Goal: Share content

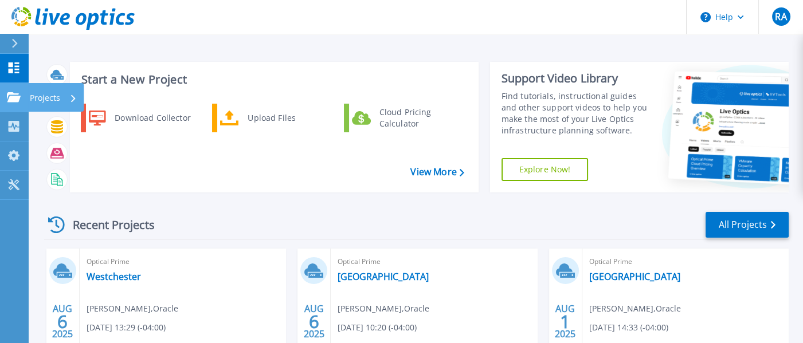
click at [52, 95] on p "Projects" at bounding box center [45, 98] width 30 height 30
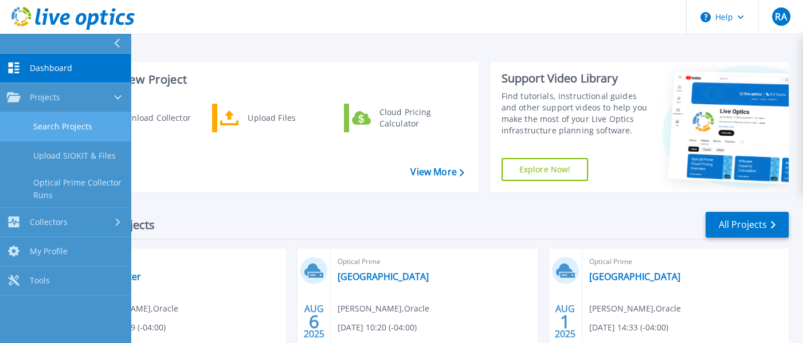
click at [73, 127] on link "Search Projects" at bounding box center [65, 126] width 131 height 29
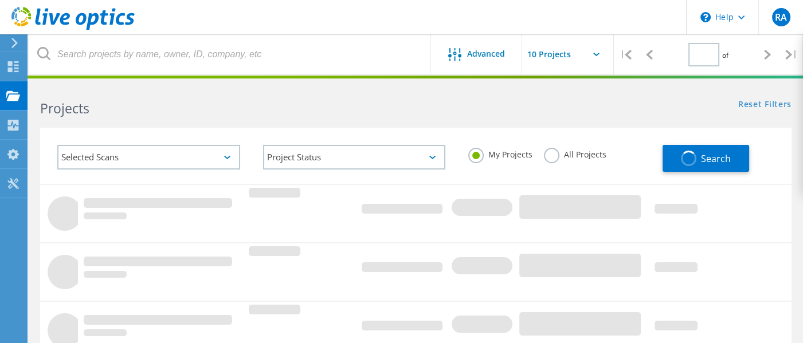
type input "1"
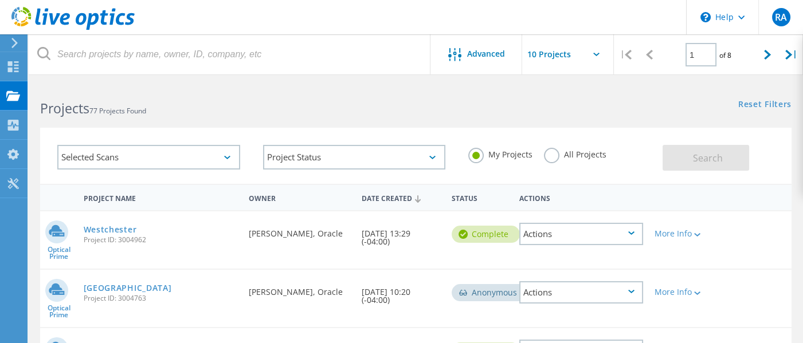
click at [628, 232] on icon at bounding box center [631, 233] width 6 height 3
click at [556, 244] on div "Share" at bounding box center [582, 243] width 122 height 18
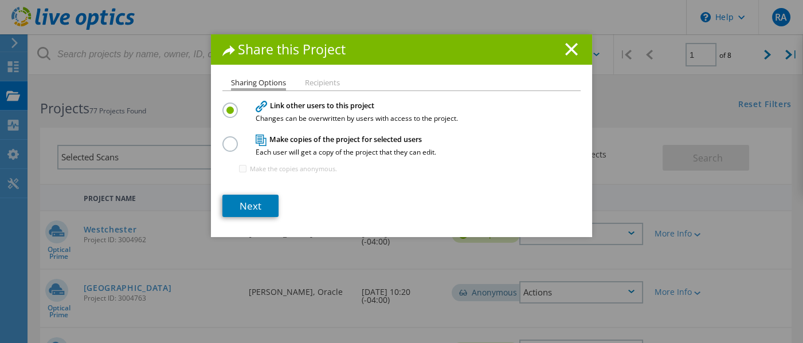
click at [225, 139] on label at bounding box center [232, 137] width 20 height 3
click at [0, 0] on input "radio" at bounding box center [0, 0] width 0 height 0
click at [257, 167] on label "Make the copies anonymous." at bounding box center [293, 169] width 87 height 6
click at [247, 167] on input "Make the copies anonymous." at bounding box center [242, 168] width 7 height 7
click at [254, 168] on label "Make the copies anonymous." at bounding box center [293, 169] width 87 height 6
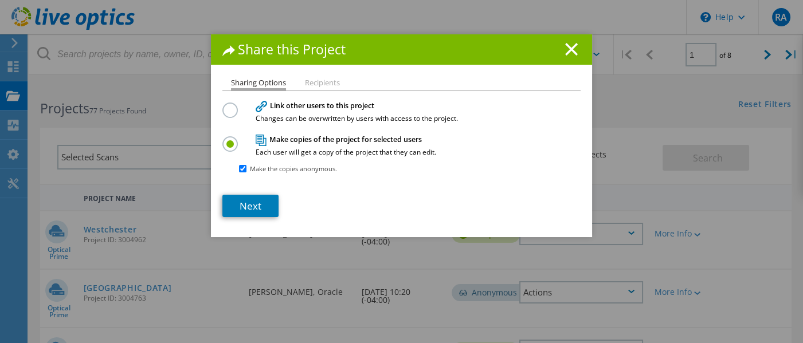
click at [247, 168] on input "Make the copies anonymous." at bounding box center [242, 168] width 7 height 7
checkbox input "false"
click at [248, 197] on link "Next" at bounding box center [250, 206] width 56 height 22
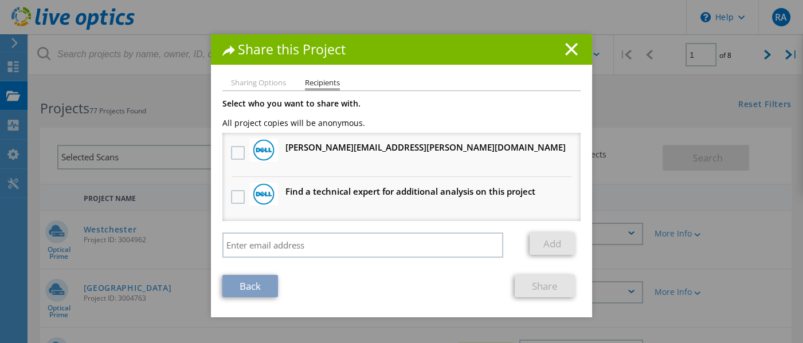
click at [338, 149] on h3 "[PERSON_NAME][EMAIL_ADDRESS][PERSON_NAME][DOMAIN_NAME] Will receive an anonymou…" at bounding box center [426, 147] width 280 height 14
click at [235, 150] on label at bounding box center [239, 153] width 17 height 14
click at [0, 0] on input "checkbox" at bounding box center [0, 0] width 0 height 0
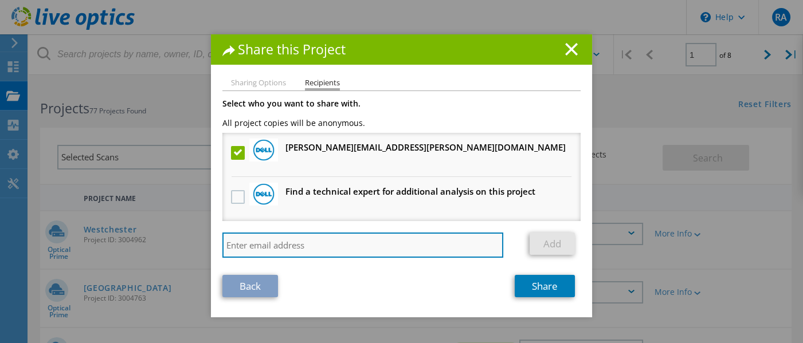
click at [249, 237] on input "search" at bounding box center [362, 245] width 281 height 25
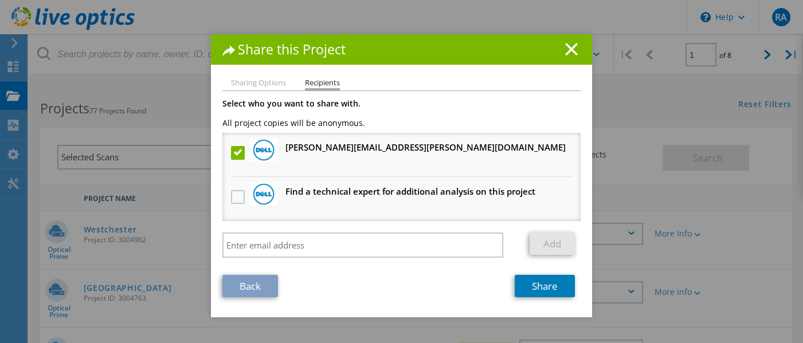
click at [233, 264] on section "Select who you want to share with. All project copies will be anonymous. [PERSO…" at bounding box center [401, 199] width 358 height 198
click at [538, 283] on link "Share" at bounding box center [545, 286] width 60 height 22
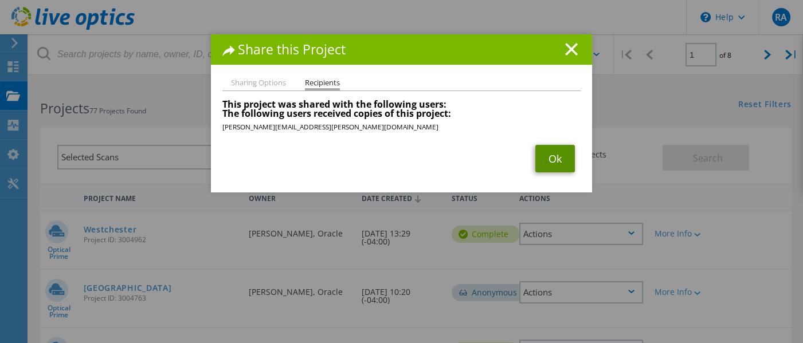
drag, startPoint x: 547, startPoint y: 150, endPoint x: 570, endPoint y: 213, distance: 66.8
click at [547, 150] on link "Ok" at bounding box center [555, 159] width 40 height 28
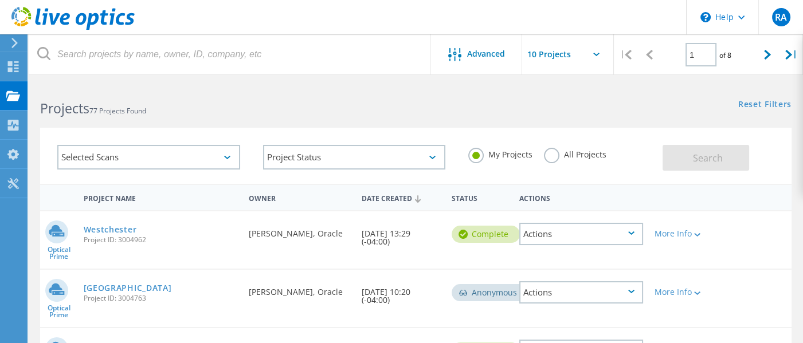
click at [443, 105] on div "Projects 77 Projects Found Reset Filters Show Filters" at bounding box center [416, 98] width 775 height 30
